Goal: Information Seeking & Learning: Learn about a topic

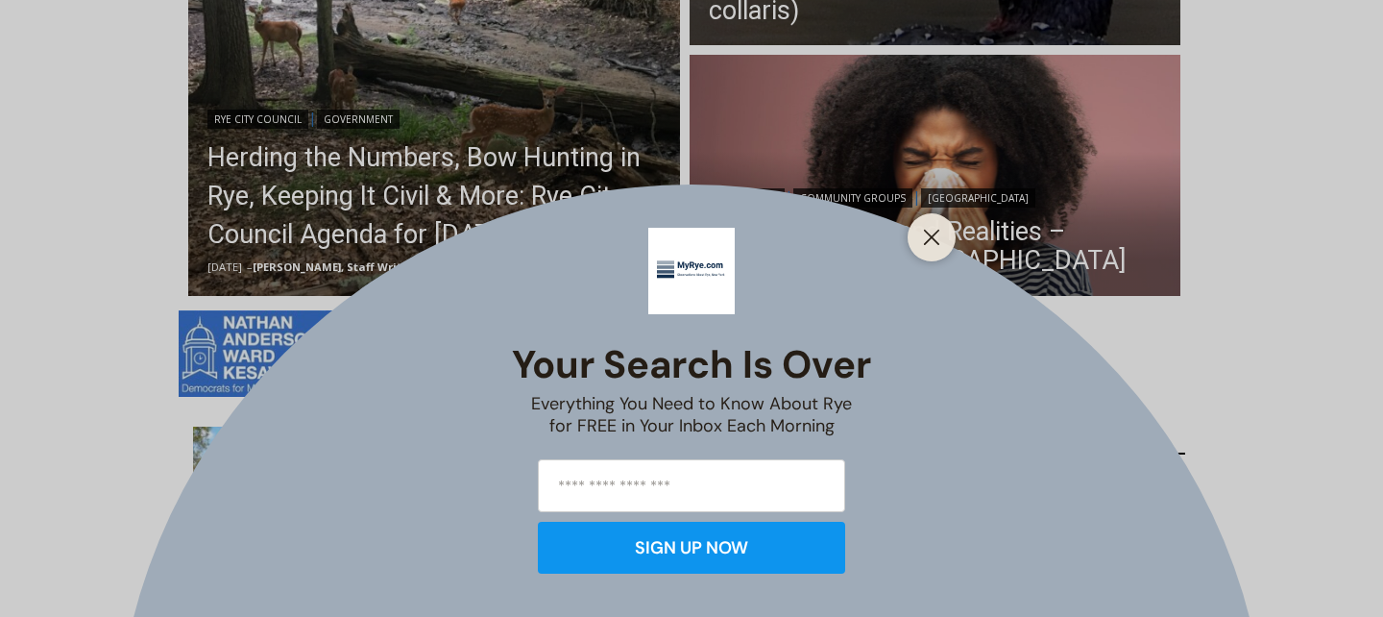
scroll to position [702, 0]
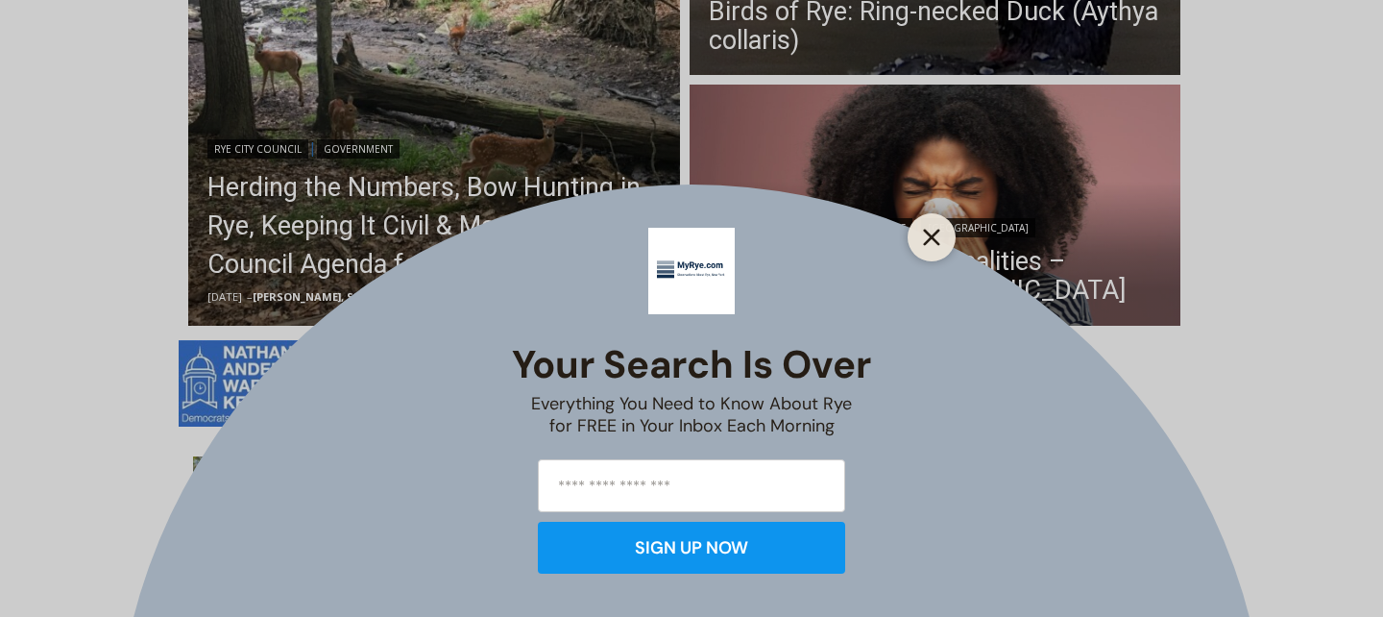
click at [929, 237] on line "Close" at bounding box center [931, 236] width 13 height 13
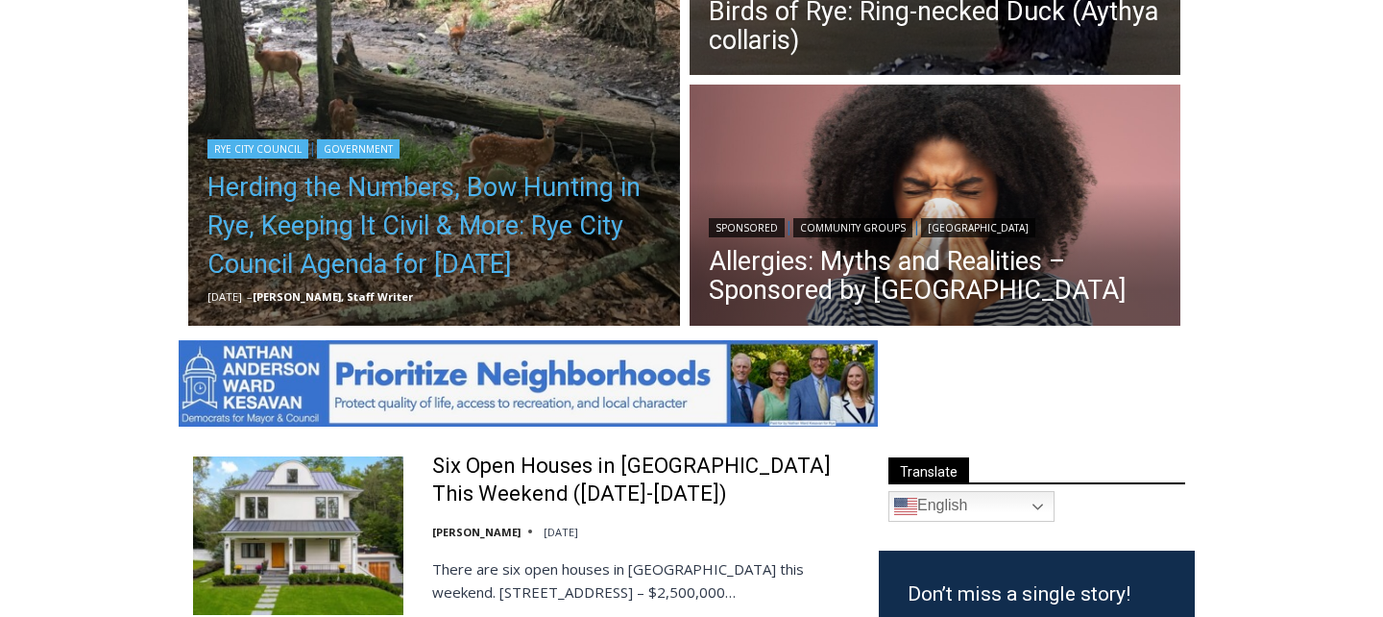
click at [400, 218] on link "Herding the Numbers, Bow Hunting in Rye, Keeping It Civil & More: Rye City Coun…" at bounding box center [433, 225] width 453 height 115
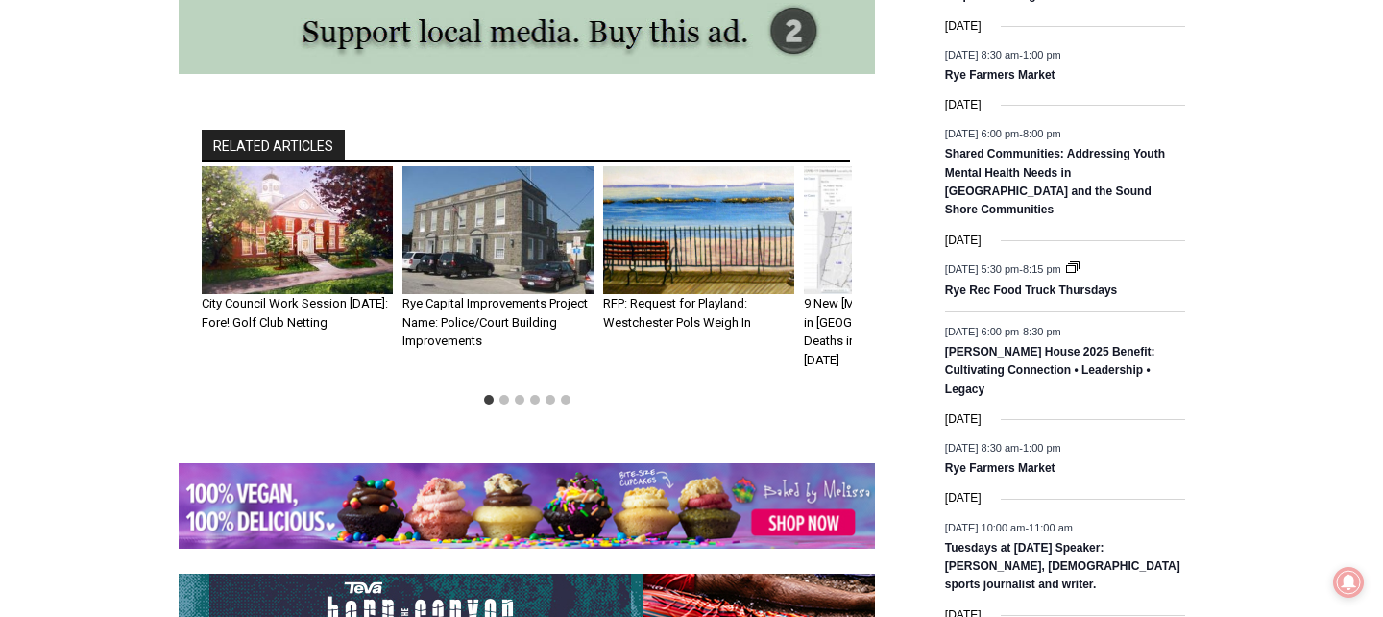
scroll to position [2701, 0]
